Goal: Task Accomplishment & Management: Complete application form

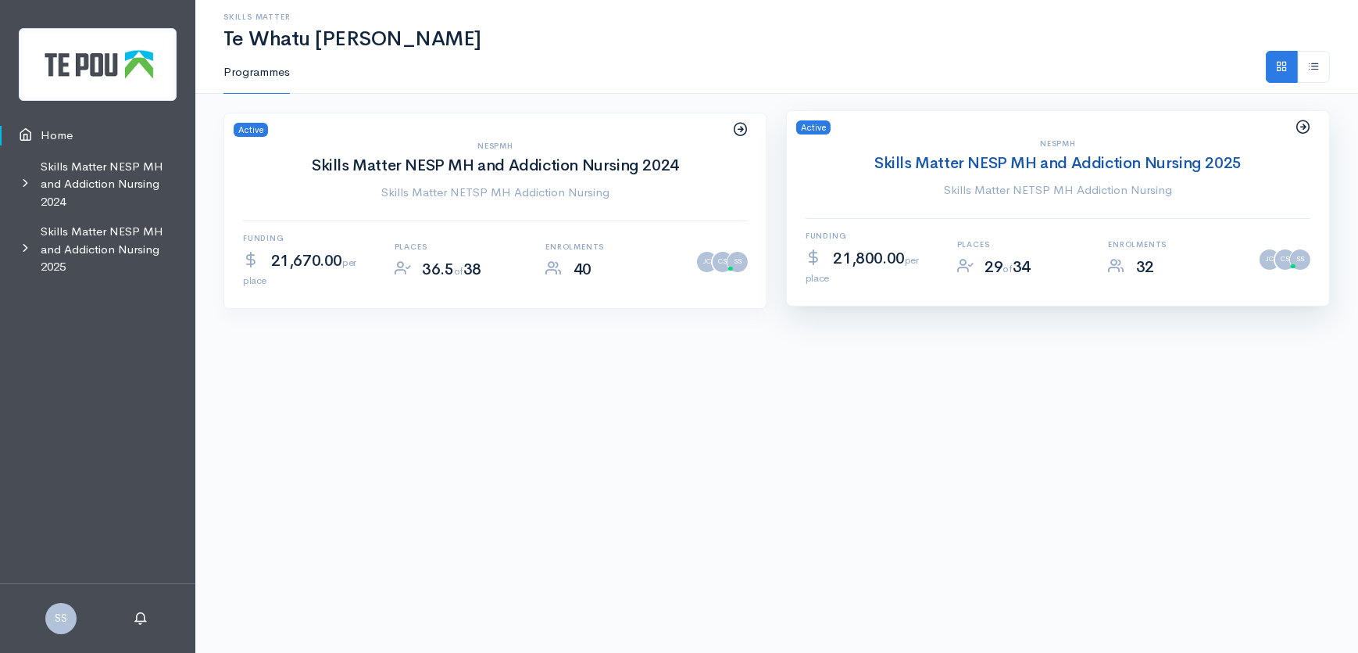
click at [932, 165] on link "Skills Matter NESP MH and Addiction Nursing 2025" at bounding box center [1058, 163] width 367 height 20
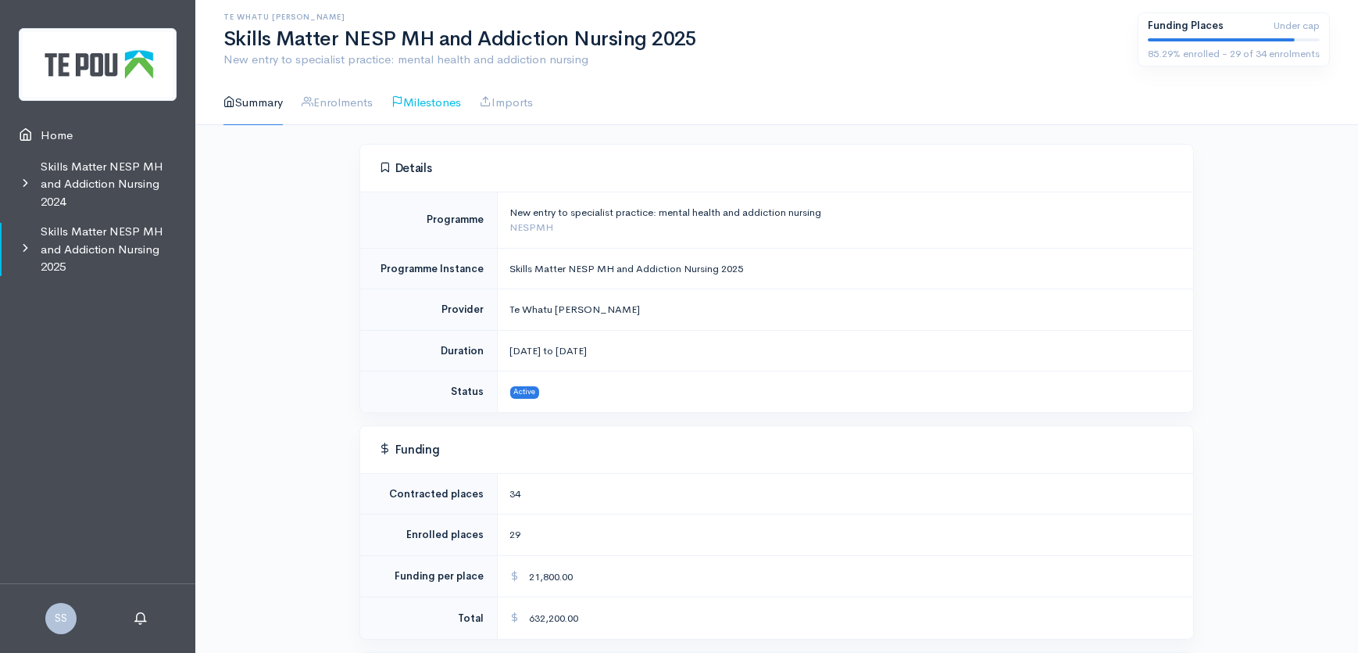
click at [422, 102] on link "Milestones" at bounding box center [427, 103] width 70 height 45
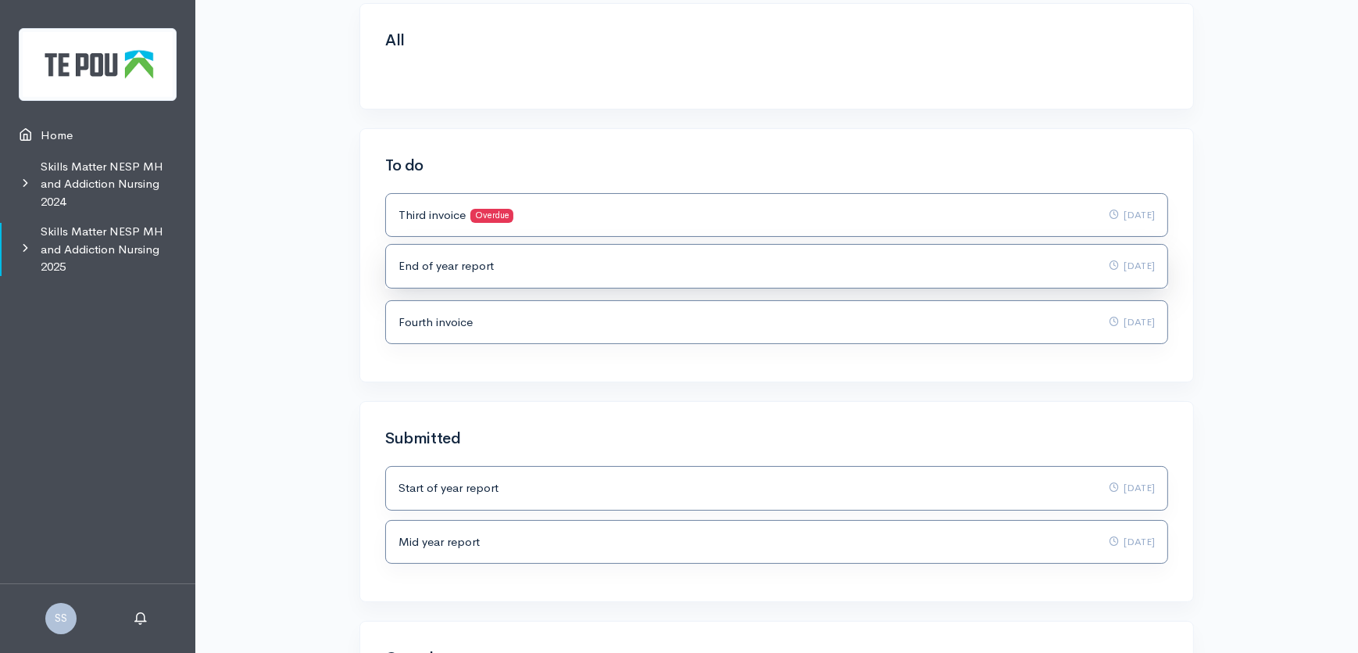
scroll to position [141, 0]
click at [1109, 209] on icon at bounding box center [1114, 211] width 10 height 10
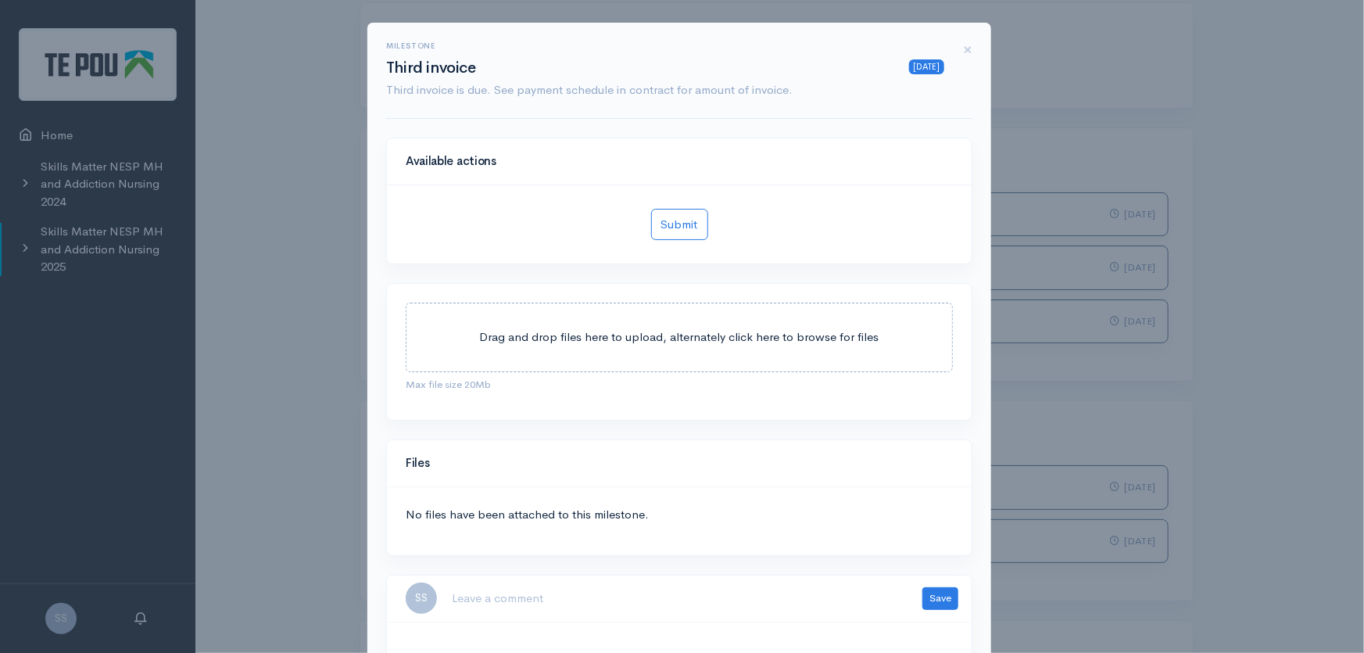
click at [591, 330] on span "Drag and drop files here to upload, alternately click here to browse for files" at bounding box center [679, 336] width 399 height 15
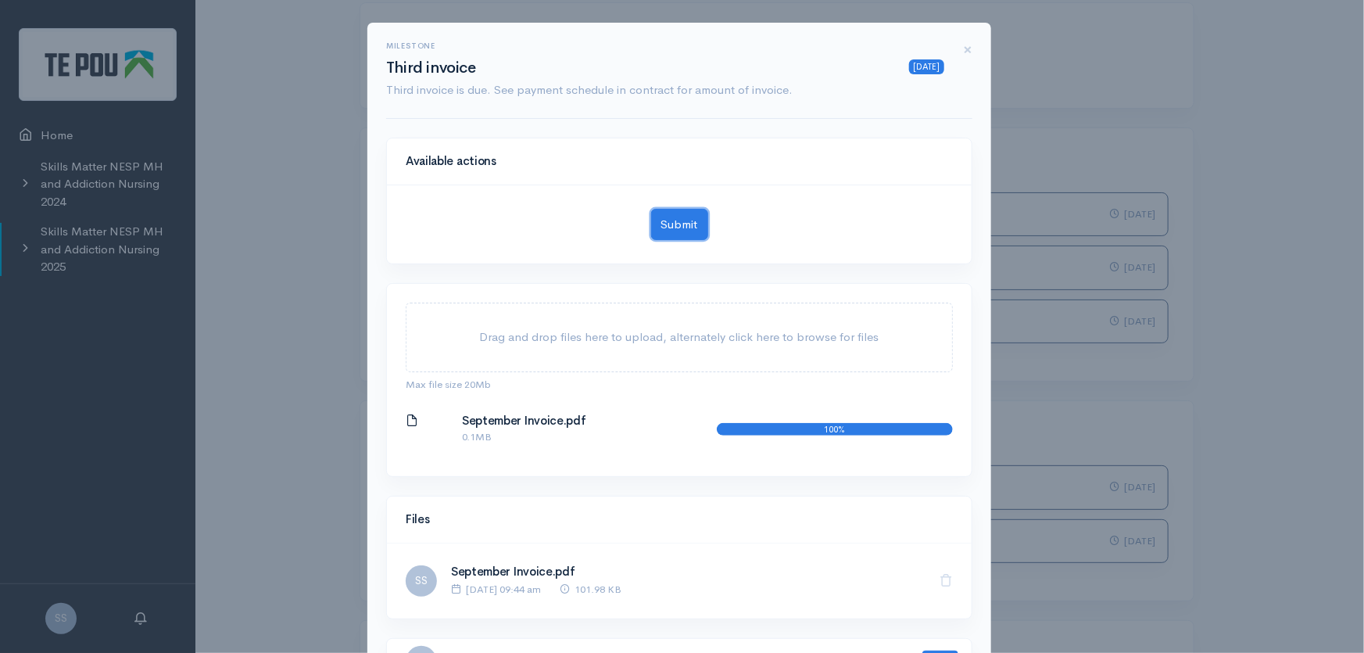
click at [682, 226] on button "Submit" at bounding box center [679, 225] width 57 height 32
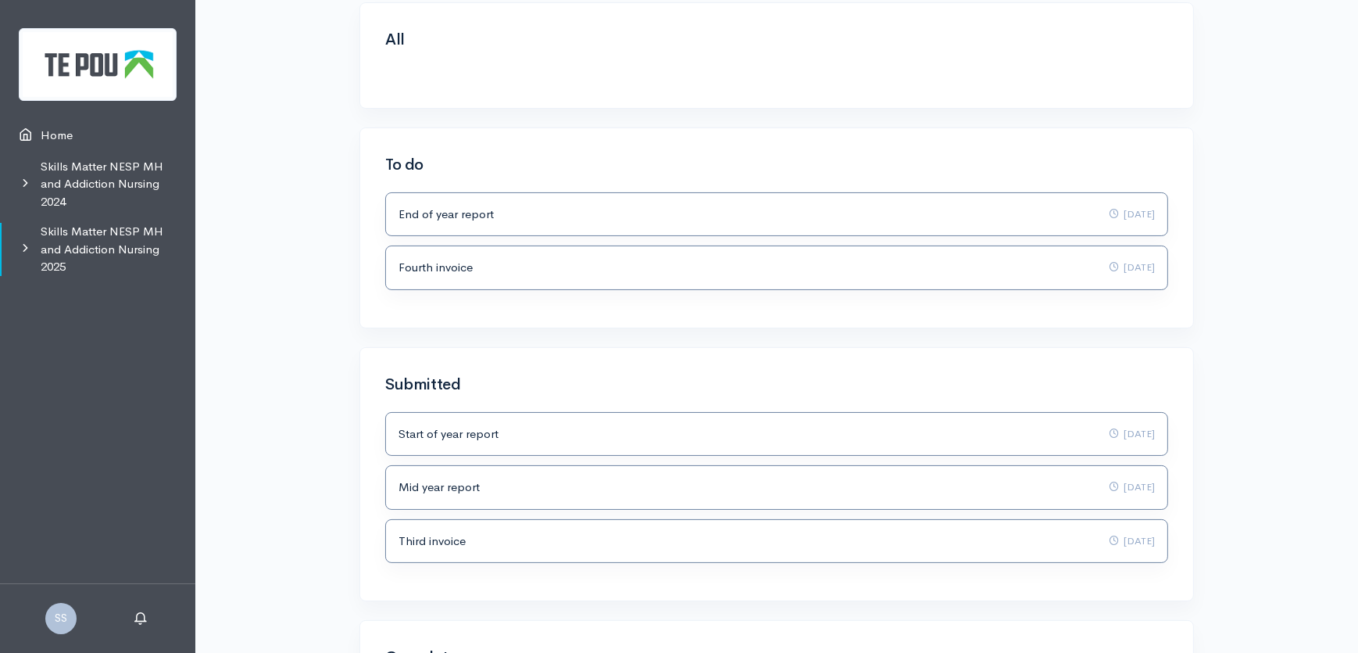
scroll to position [0, 0]
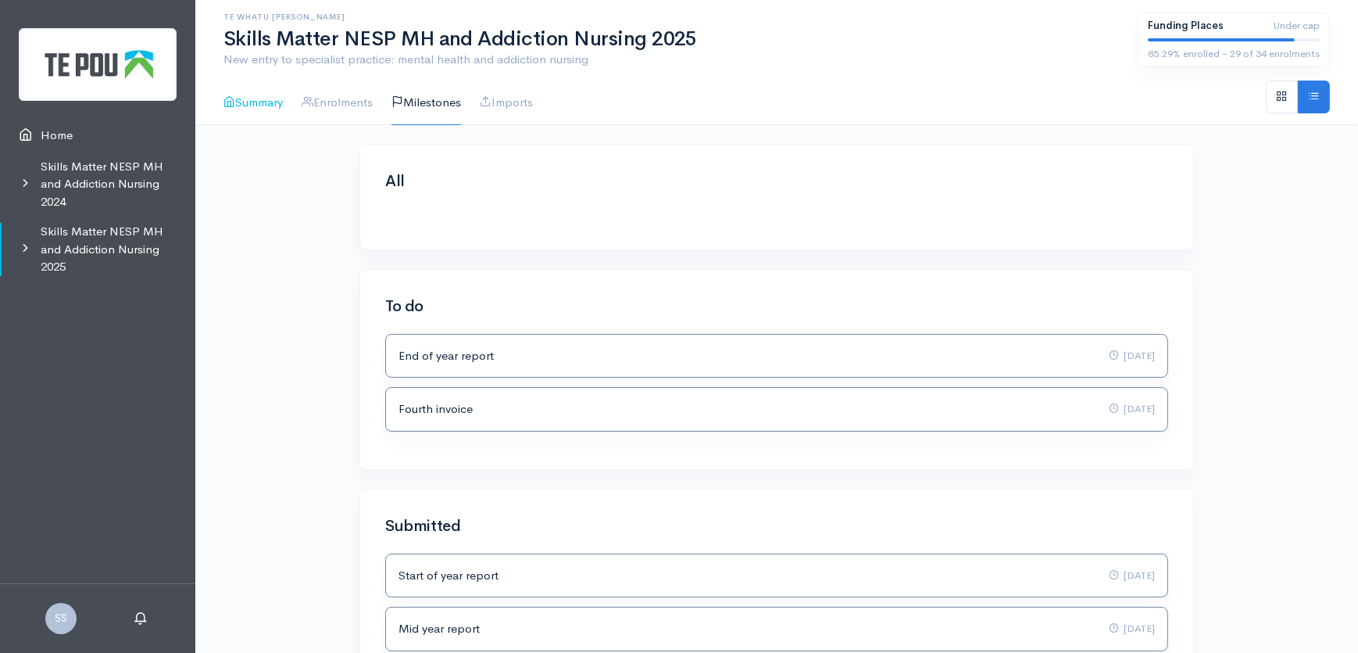
click at [252, 102] on link "Summary" at bounding box center [253, 103] width 59 height 45
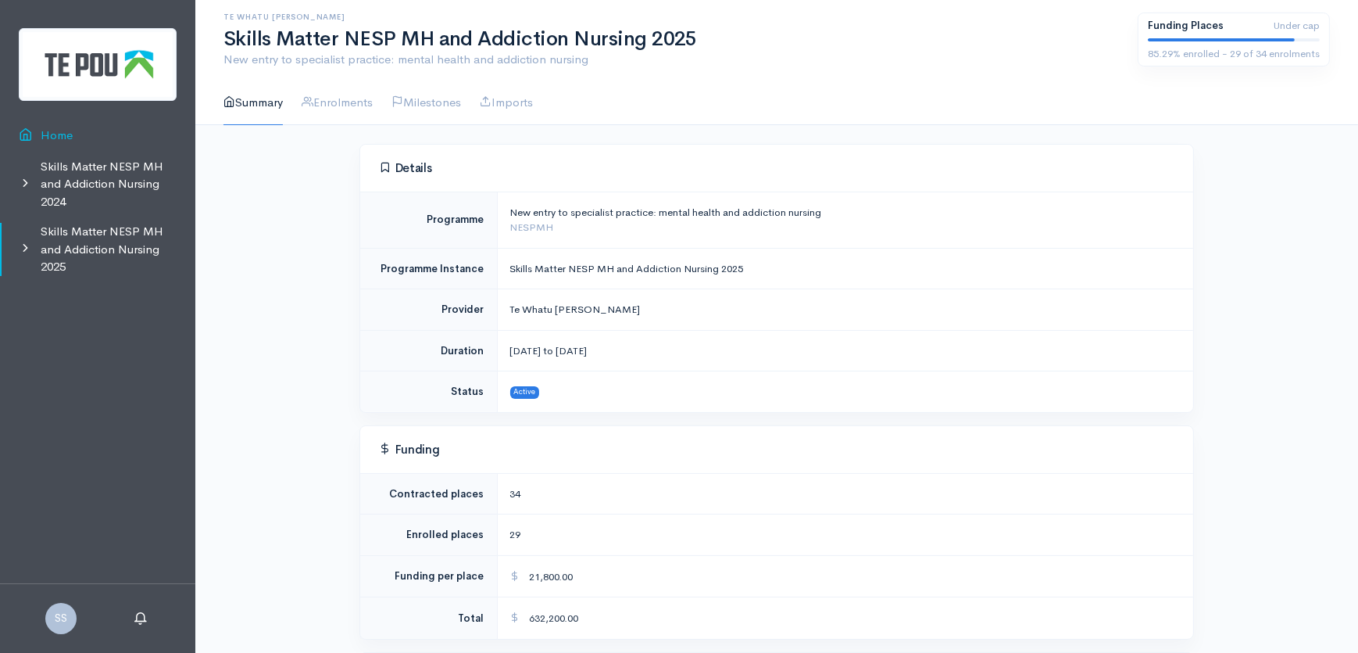
click at [55, 135] on link "Home" at bounding box center [97, 136] width 195 height 32
